Goal: Task Accomplishment & Management: Use online tool/utility

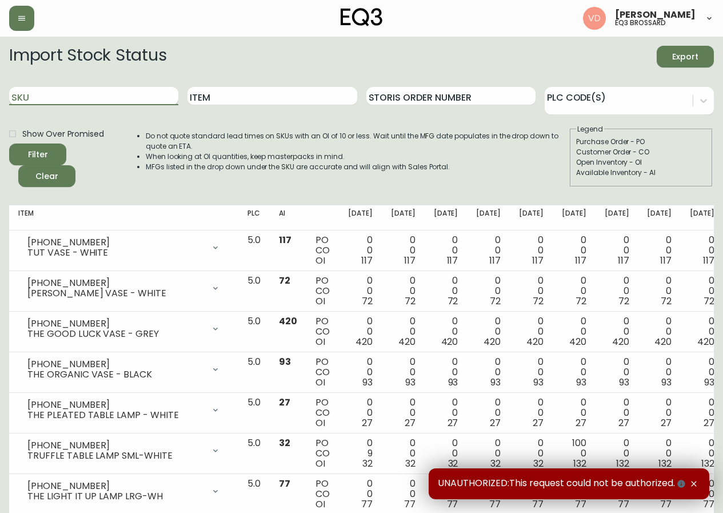
click at [139, 93] on input "SKU" at bounding box center [93, 96] width 169 height 18
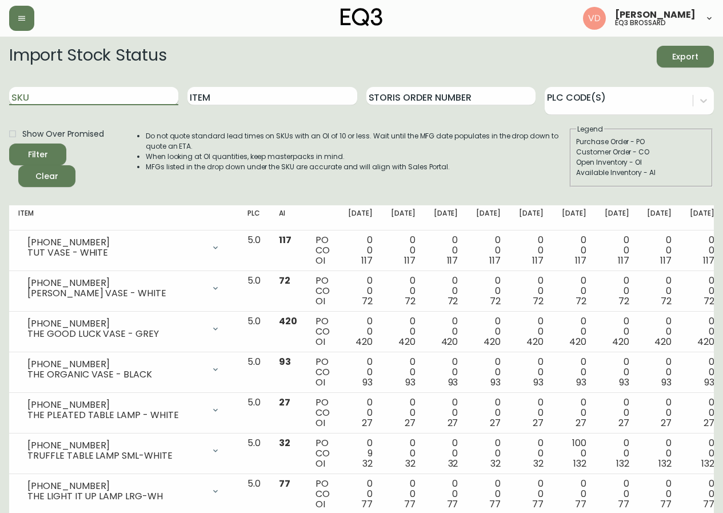
paste input "3020-625-16-A"
click at [9, 143] on button "Filter" at bounding box center [37, 154] width 57 height 22
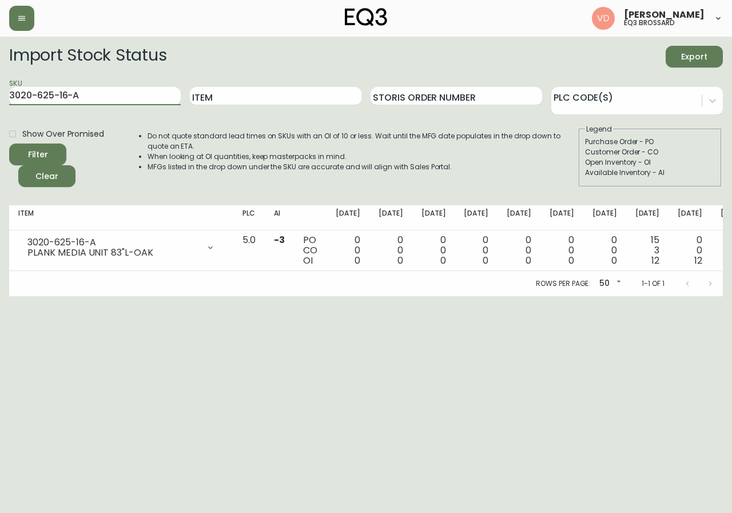
drag, startPoint x: 96, startPoint y: 95, endPoint x: 0, endPoint y: 95, distance: 96.0
click at [0, 95] on main "Import Stock Status Export SKU 3020-625-16-A Item Storis Order Number PLC Code(…" at bounding box center [366, 167] width 732 height 260
paste input "30-16-B"
type input "3020-630-16-B"
click at [9, 143] on button "Filter" at bounding box center [37, 154] width 57 height 22
